Goal: Task Accomplishment & Management: Manage account settings

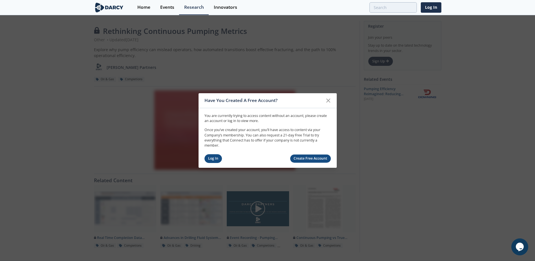
click at [213, 158] on link "Log In" at bounding box center [214, 158] width 18 height 9
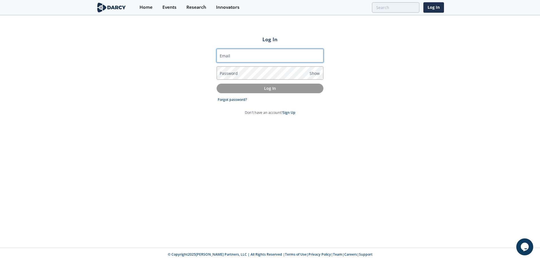
click at [231, 54] on input "Email" at bounding box center [269, 56] width 107 height 14
type input "[EMAIL_ADDRESS][PERSON_NAME][DOMAIN_NAME]"
click at [227, 73] on label "Password" at bounding box center [229, 73] width 18 height 6
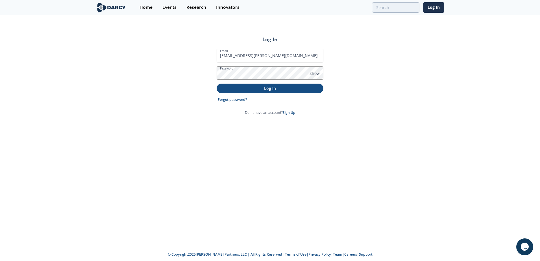
click at [238, 91] on button "Log In" at bounding box center [269, 88] width 107 height 9
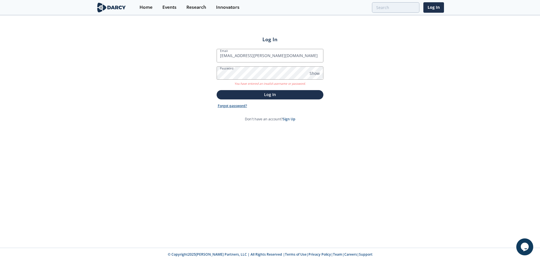
click at [235, 105] on link "Forgot password?" at bounding box center [232, 105] width 29 height 5
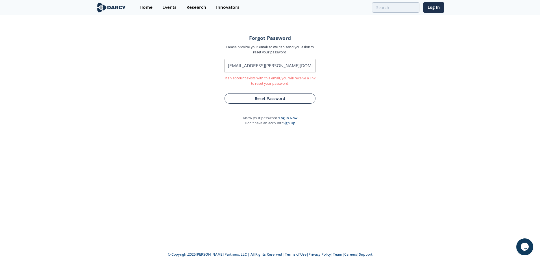
click at [264, 100] on button "Reset Password" at bounding box center [269, 98] width 91 height 10
